Goal: Find specific page/section: Find specific page/section

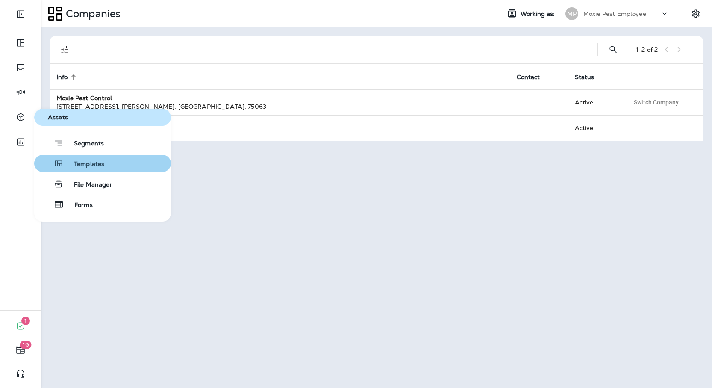
click at [82, 168] on span "Templates" at bounding box center [84, 164] width 41 height 8
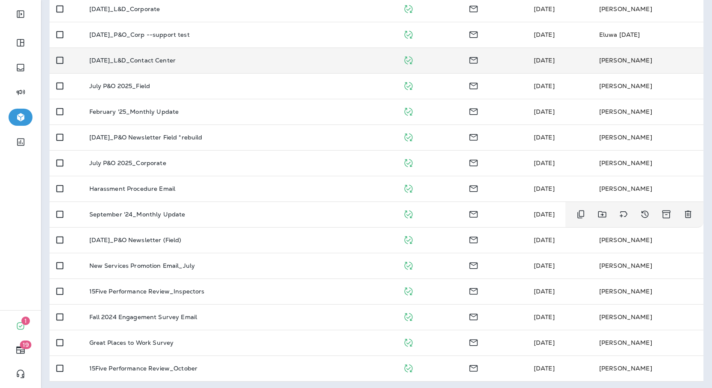
scroll to position [297, 0]
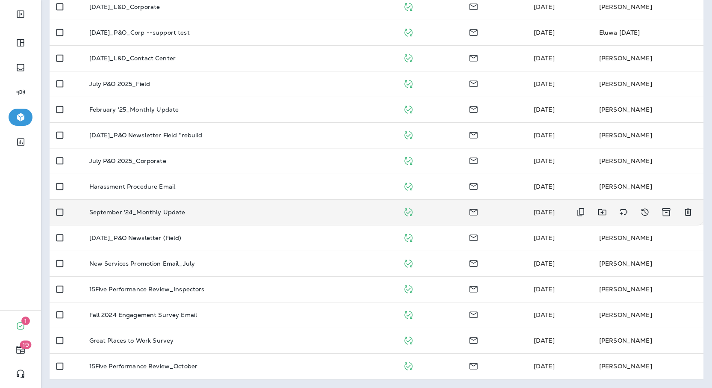
click at [137, 212] on p "September '24_Monthly Update" at bounding box center [137, 212] width 96 height 7
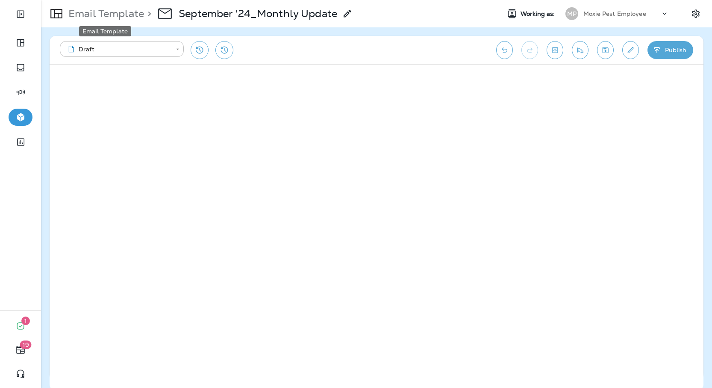
click at [136, 15] on p "Email Template" at bounding box center [104, 13] width 79 height 13
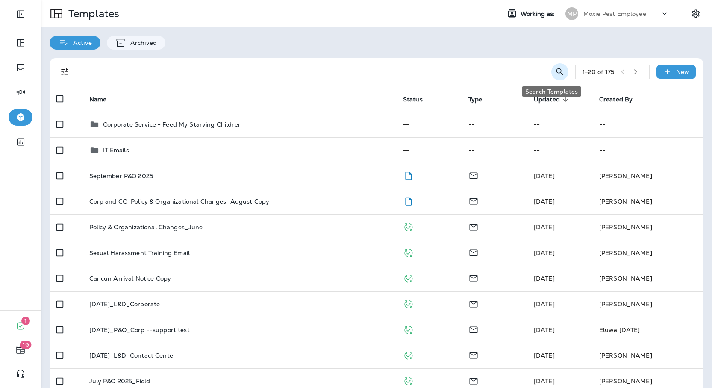
click at [555, 69] on icon "Search Templates" at bounding box center [560, 72] width 10 height 10
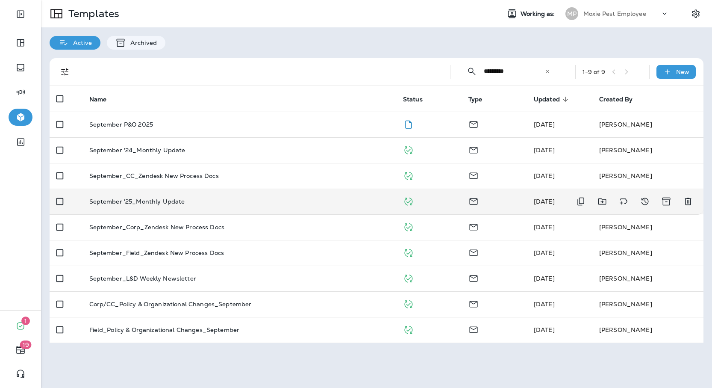
type input "*********"
click at [145, 201] on p "September '25_Monthly Update" at bounding box center [137, 201] width 96 height 7
